Goal: Find specific page/section: Find specific page/section

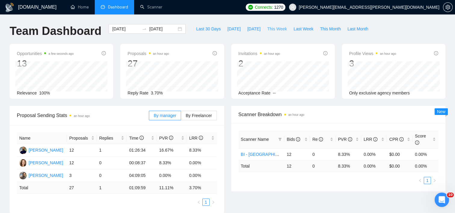
click at [272, 29] on span "This Week" at bounding box center [277, 29] width 20 height 7
type input "[DATE]"
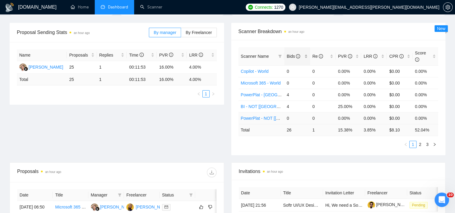
scroll to position [60, 0]
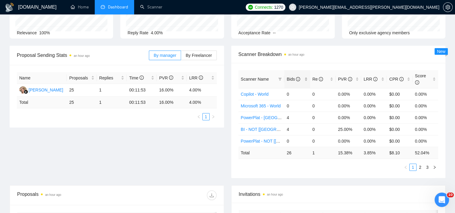
click at [307, 76] on div "Bids" at bounding box center [297, 79] width 21 height 7
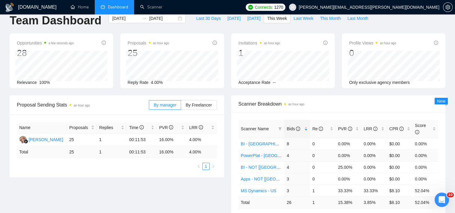
scroll to position [0, 0]
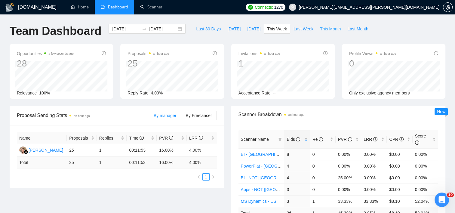
click at [325, 27] on span "This Month" at bounding box center [330, 29] width 21 height 7
type input "[DATE]"
click at [304, 137] on div "Bids" at bounding box center [297, 139] width 21 height 7
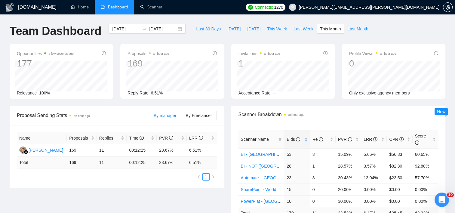
click at [229, 142] on div "Scanner Breakdown an hour ago Scanner Name Bids Re PVR LRR CPR Score BI - [GEOG…" at bounding box center [339, 172] width 222 height 132
click at [155, 9] on link "Scanner" at bounding box center [151, 7] width 22 height 5
